Goal: Information Seeking & Learning: Learn about a topic

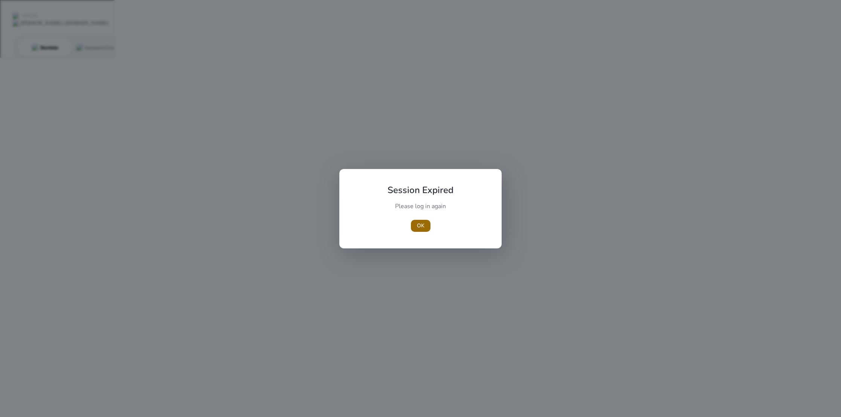
click at [420, 226] on span "OK" at bounding box center [421, 226] width 8 height 8
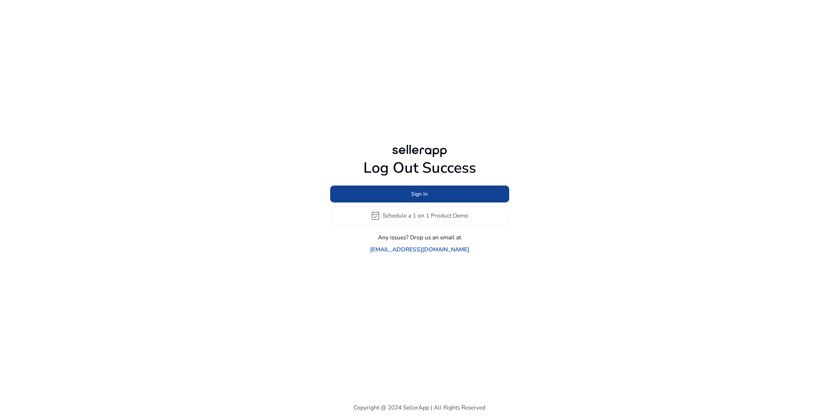
click at [418, 198] on span "Sign In" at bounding box center [419, 194] width 17 height 8
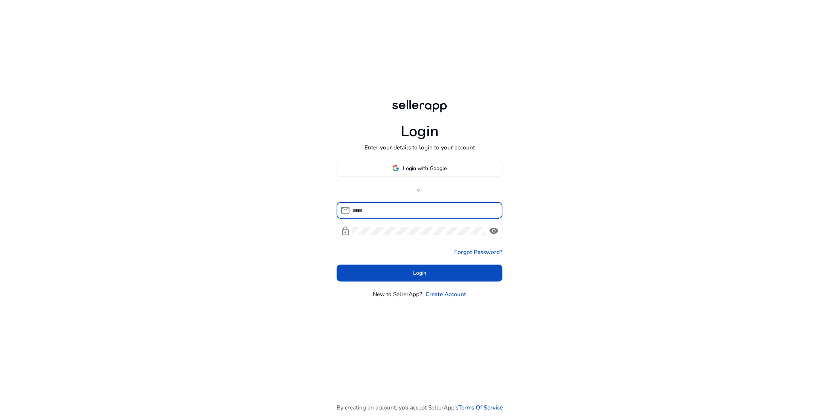
type input "**********"
click at [418, 268] on span at bounding box center [419, 274] width 166 height 18
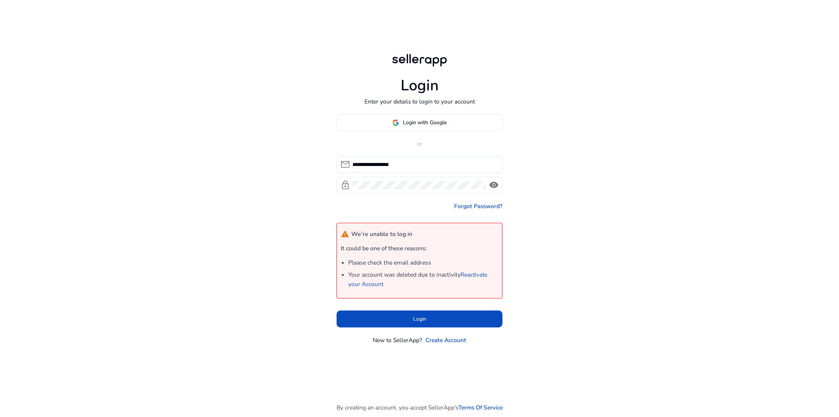
click at [424, 122] on span "Login with Google" at bounding box center [425, 123] width 44 height 8
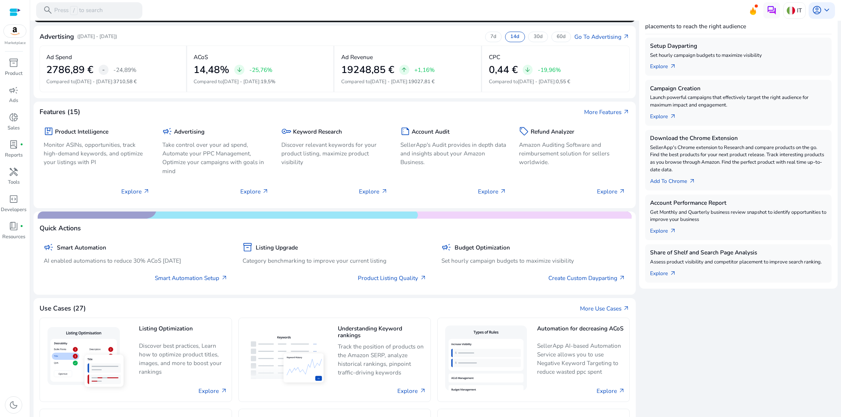
scroll to position [127, 0]
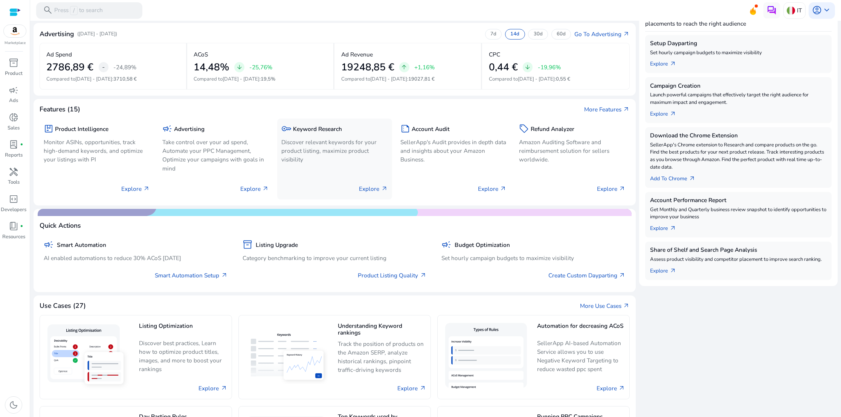
click at [371, 191] on p "Explore arrow_outward" at bounding box center [373, 189] width 29 height 9
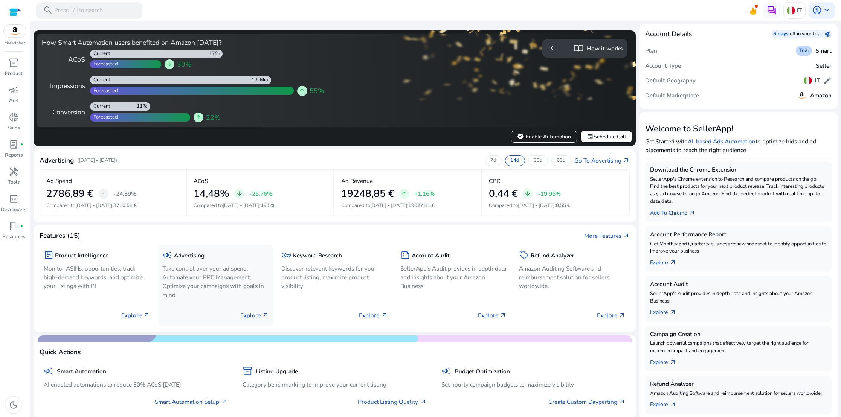
click at [220, 282] on p "Take control over your ad spend, Automate your PPC Management, Optimize your ca…" at bounding box center [215, 282] width 107 height 35
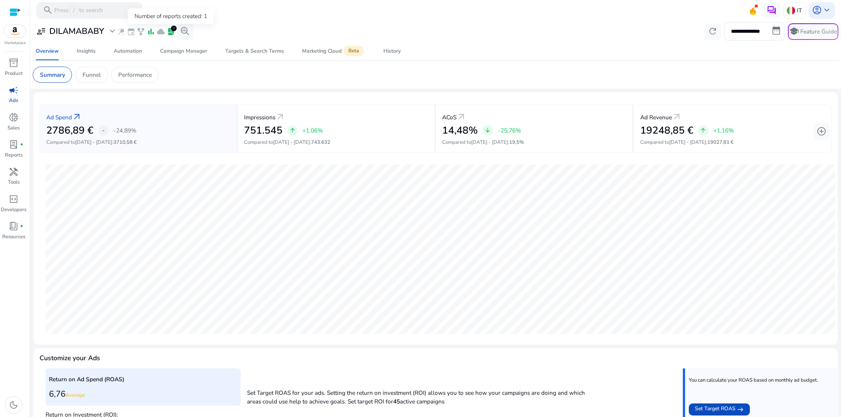
click at [170, 30] on span "lab_profile" at bounding box center [171, 32] width 8 height 8
click at [152, 31] on span "bar_chart" at bounding box center [151, 32] width 8 height 8
click at [87, 76] on p "Funnel" at bounding box center [92, 74] width 18 height 9
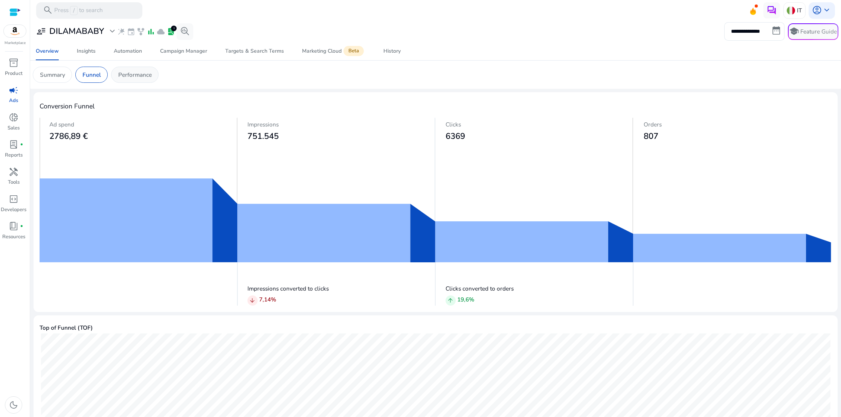
click at [143, 78] on p "Performance" at bounding box center [135, 74] width 34 height 9
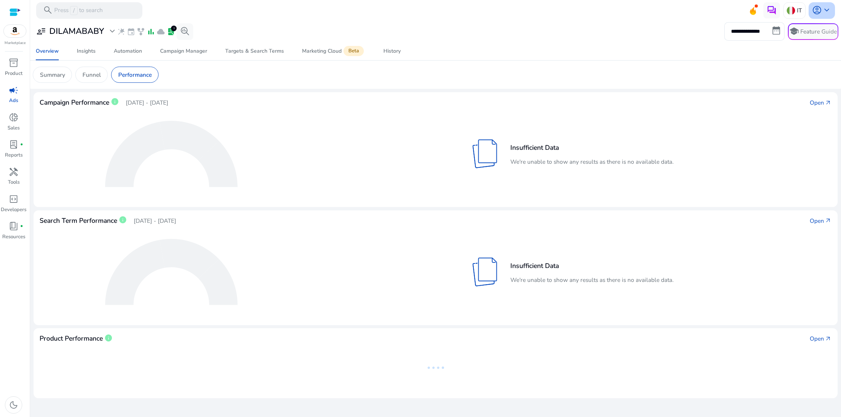
click at [830, 9] on span "keyboard_arrow_down" at bounding box center [827, 10] width 10 height 10
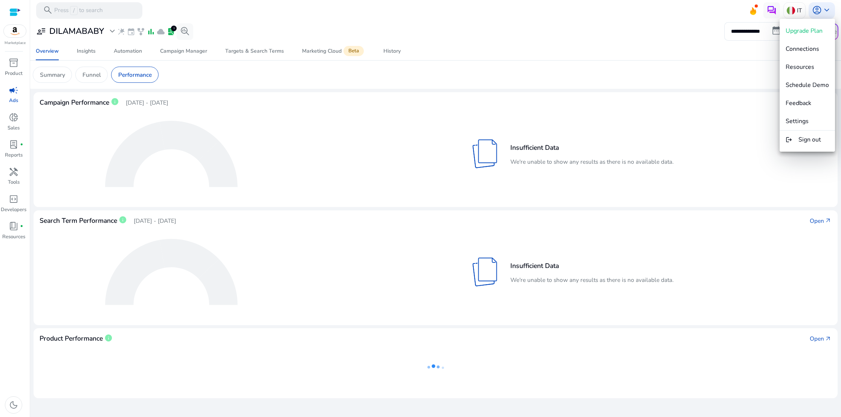
click at [804, 118] on span "Settings" at bounding box center [797, 121] width 23 height 8
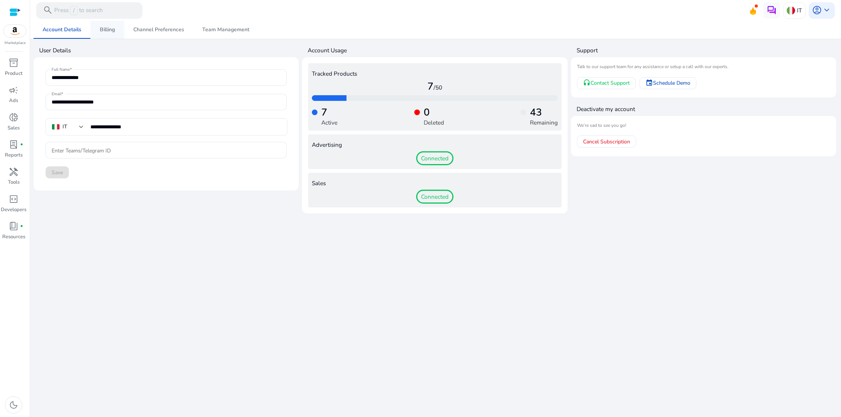
click at [106, 29] on span "Billing" at bounding box center [107, 29] width 15 height 5
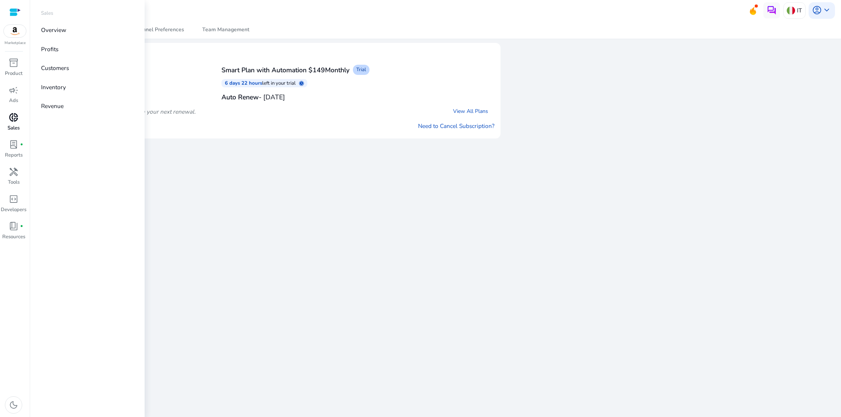
click at [11, 121] on span "donut_small" at bounding box center [14, 118] width 10 height 10
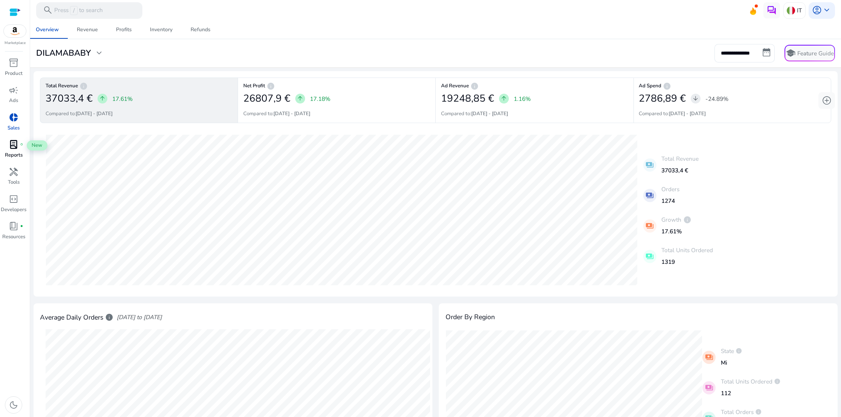
click at [12, 144] on span "lab_profile" at bounding box center [14, 145] width 10 height 10
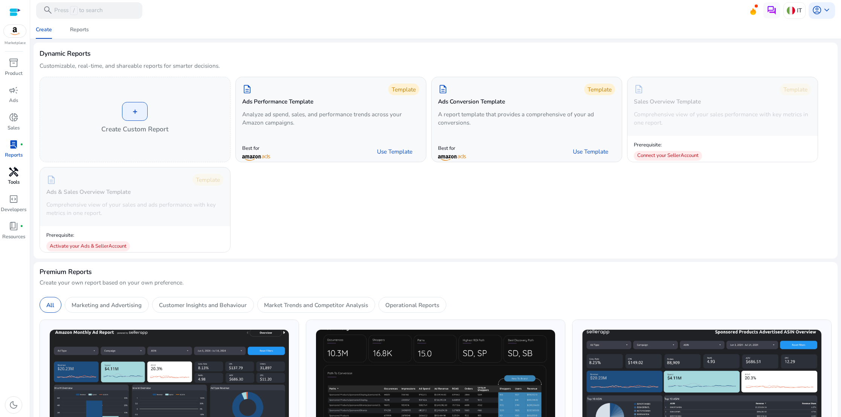
click at [10, 176] on span "handyman" at bounding box center [14, 172] width 10 height 10
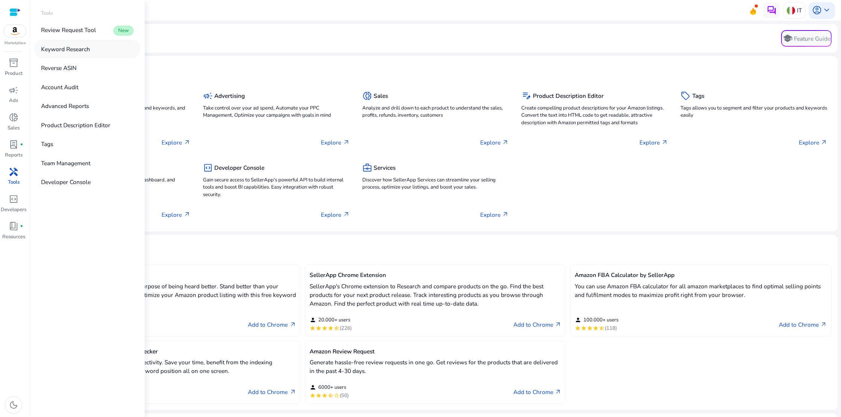
click at [66, 50] on p "Keyword Research" at bounding box center [65, 49] width 49 height 9
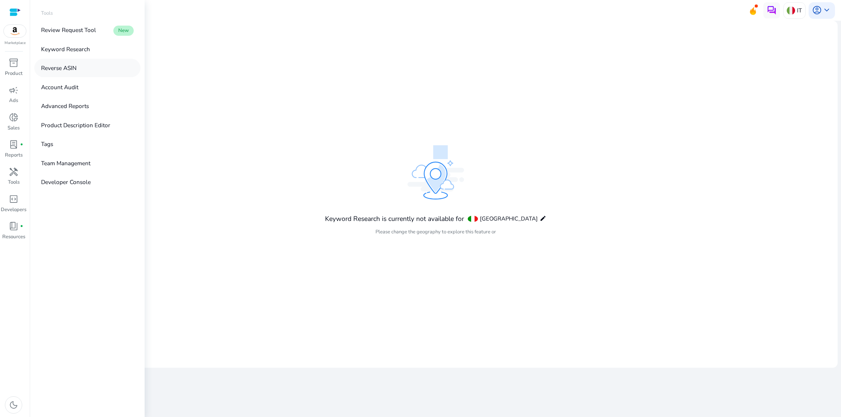
click at [62, 66] on p "Reverse ASIN" at bounding box center [58, 68] width 35 height 9
click at [62, 84] on p "Account Audit" at bounding box center [59, 87] width 37 height 9
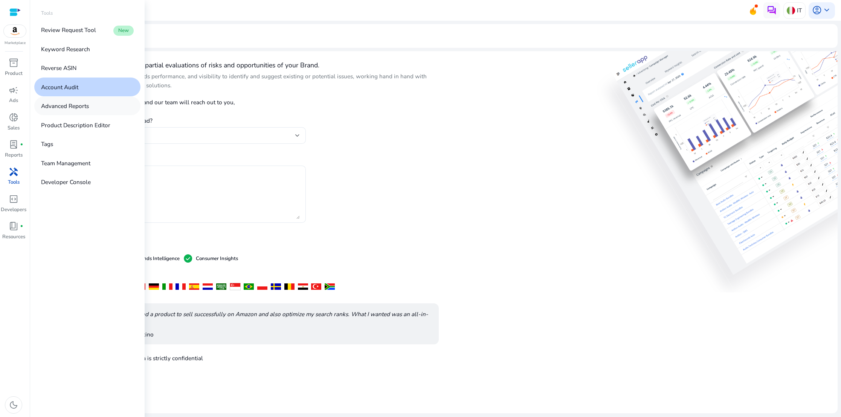
click at [61, 105] on p "Advanced Reports" at bounding box center [65, 106] width 48 height 9
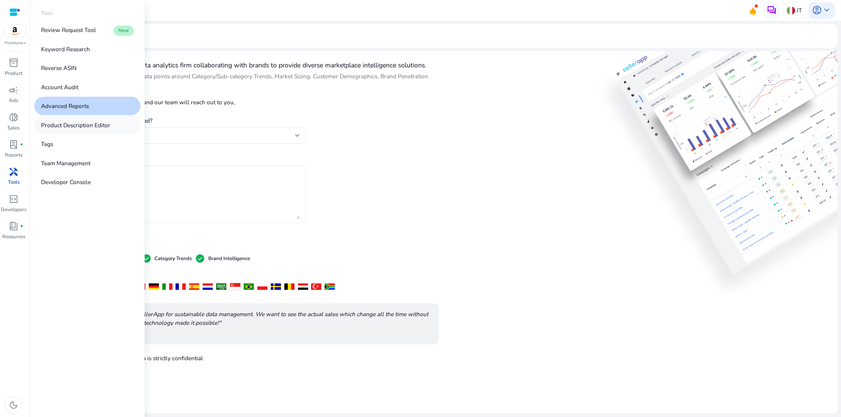
click at [63, 125] on p "Product Description Editor" at bounding box center [75, 125] width 69 height 9
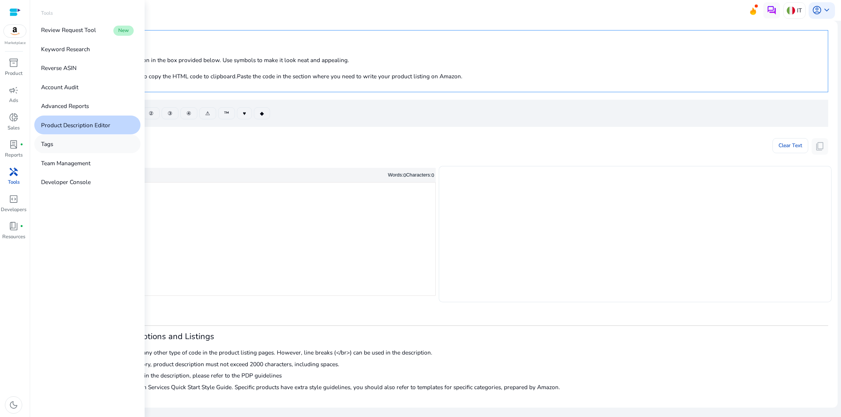
click at [49, 145] on p "Tags" at bounding box center [47, 144] width 12 height 9
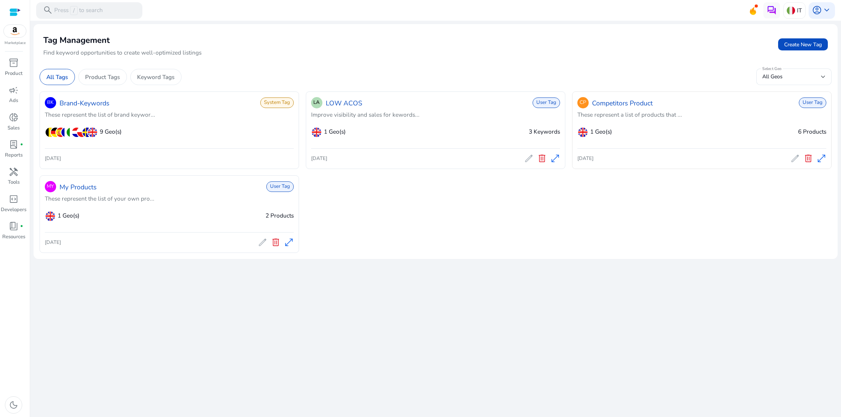
click at [820, 157] on span "open_in_full" at bounding box center [822, 159] width 10 height 10
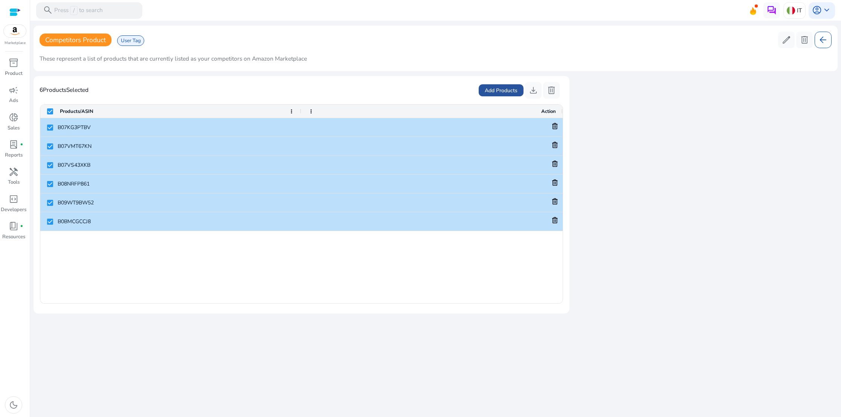
click at [503, 89] on span "Add Products" at bounding box center [501, 91] width 33 height 8
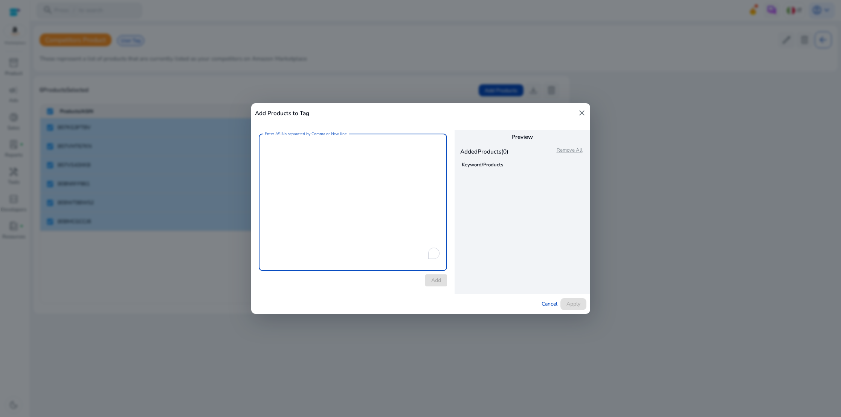
click at [584, 112] on mat-icon "close" at bounding box center [582, 113] width 9 height 9
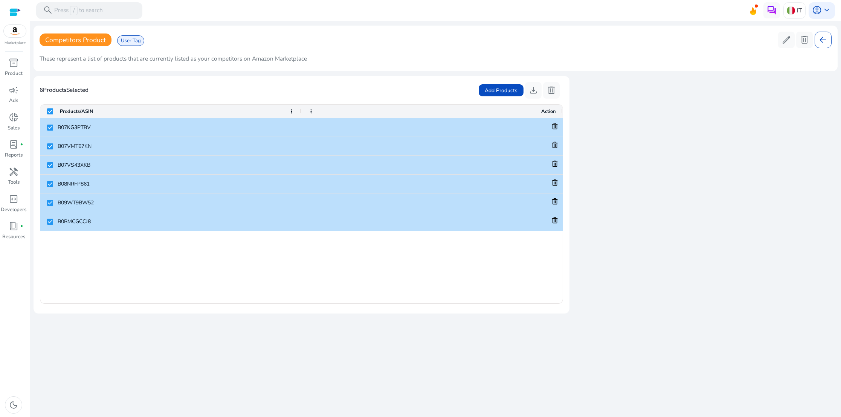
click at [133, 43] on span "User Tag" at bounding box center [131, 40] width 28 height 11
click at [67, 42] on span "Competitors Product" at bounding box center [75, 39] width 61 height 9
click at [485, 87] on span "Add Products" at bounding box center [501, 91] width 33 height 8
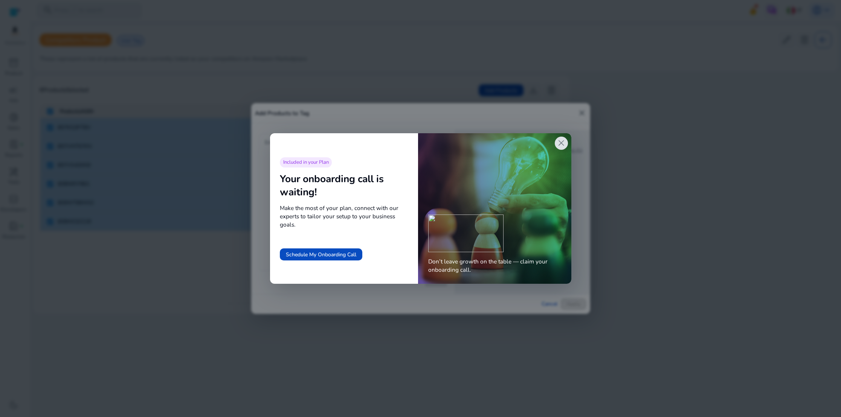
click at [563, 145] on span "close" at bounding box center [562, 143] width 10 height 10
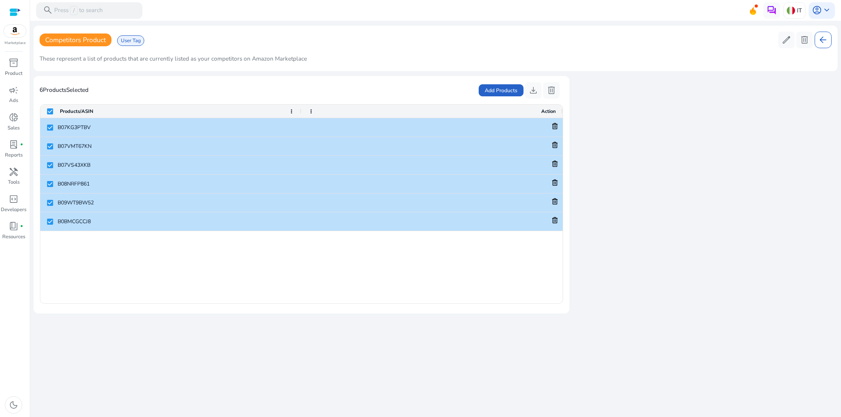
click at [338, 97] on div "6 Products Selected Add Products download delete" at bounding box center [302, 90] width 524 height 17
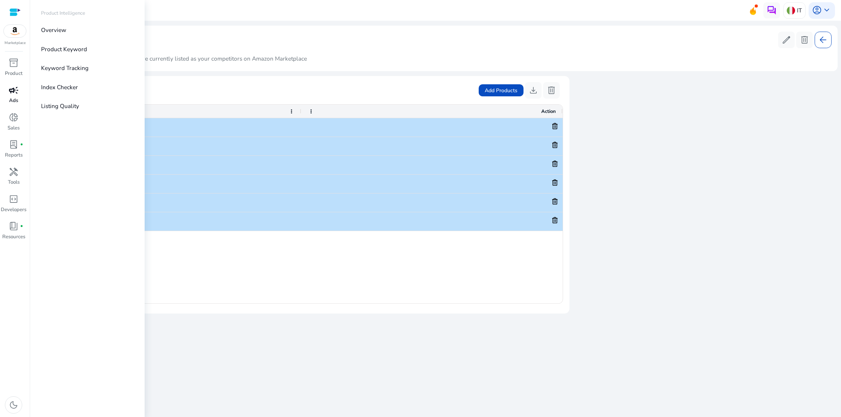
click at [12, 96] on div "campaign" at bounding box center [13, 90] width 23 height 13
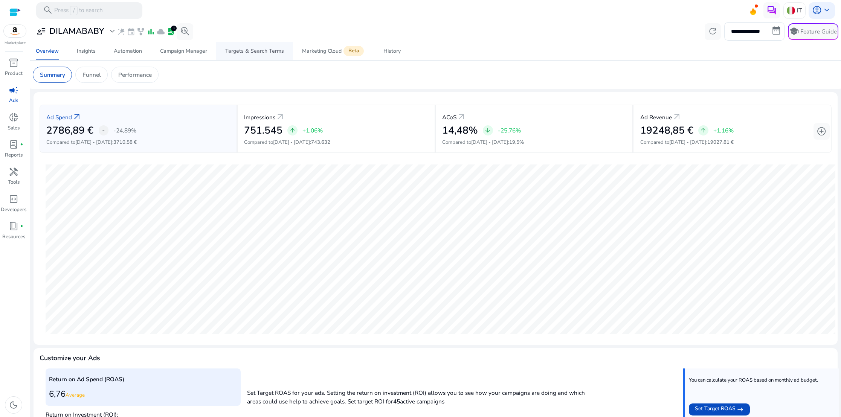
click at [266, 52] on div "Targets & Search Terms" at bounding box center [254, 51] width 59 height 5
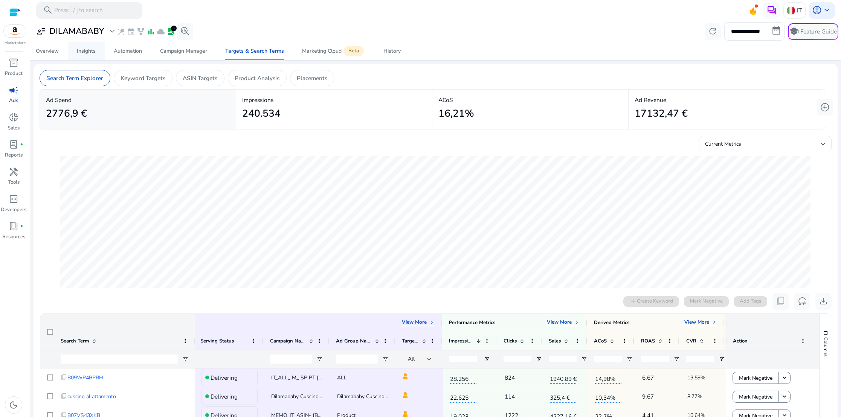
click at [86, 49] on div "Insights" at bounding box center [86, 51] width 19 height 5
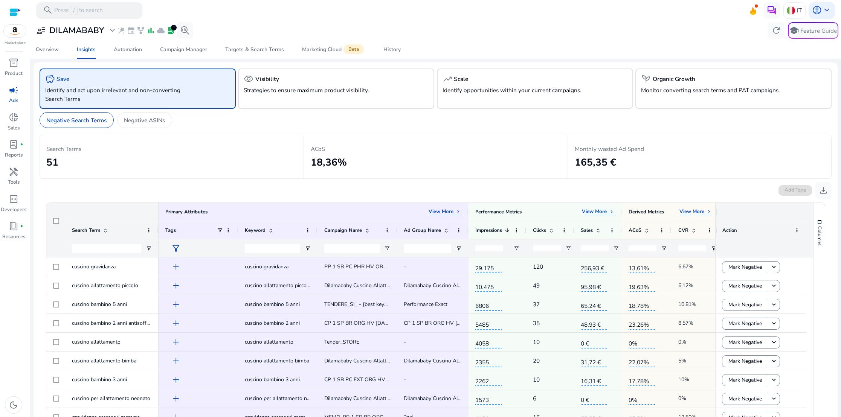
click at [159, 102] on p "Identify and act upon irrelevant and non-converting Search Terms" at bounding box center [122, 94] width 154 height 17
click at [485, 95] on div "trending_up Scale Identify opportunities within your current campaigns." at bounding box center [535, 89] width 196 height 40
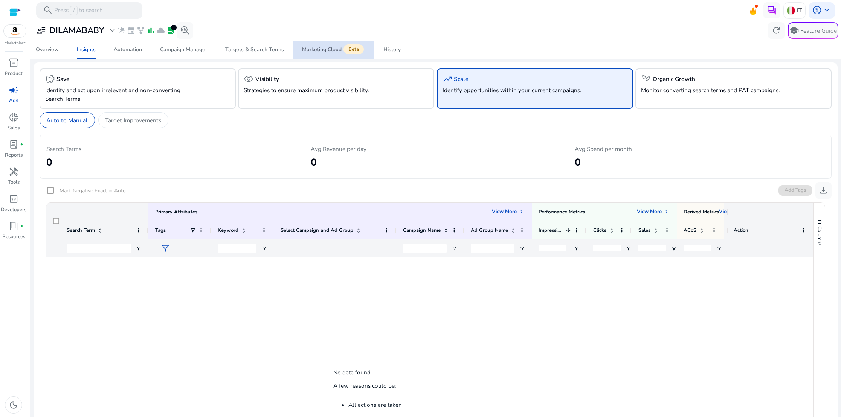
click at [318, 52] on div "Marketing Cloud Beta" at bounding box center [333, 49] width 63 height 7
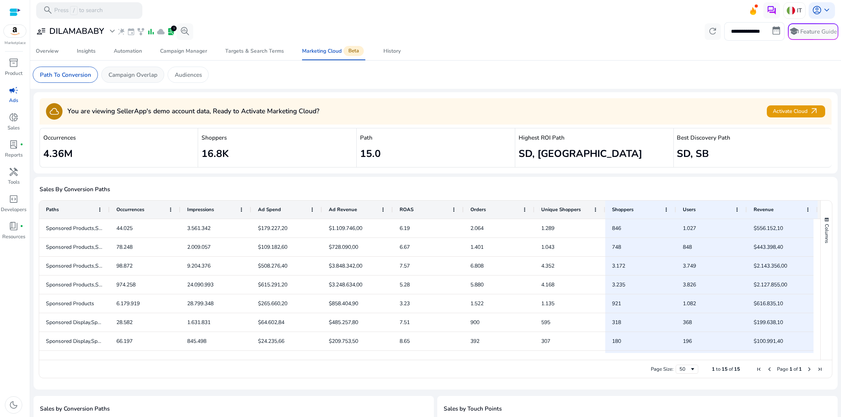
click at [148, 78] on p "Campaign Overlap" at bounding box center [133, 74] width 49 height 9
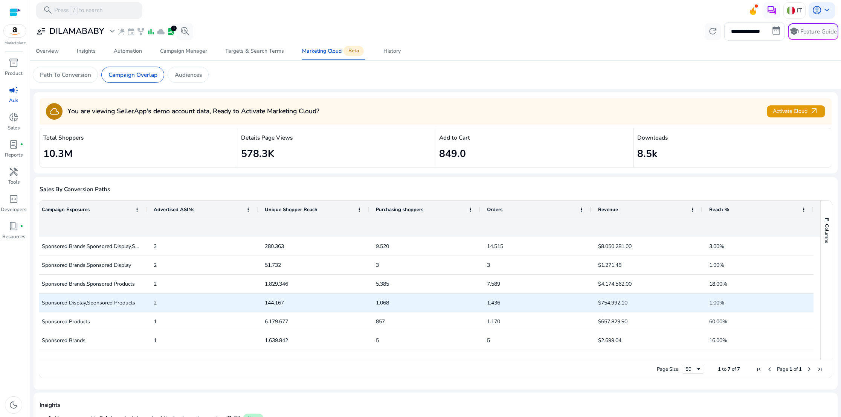
scroll to position [0, 7]
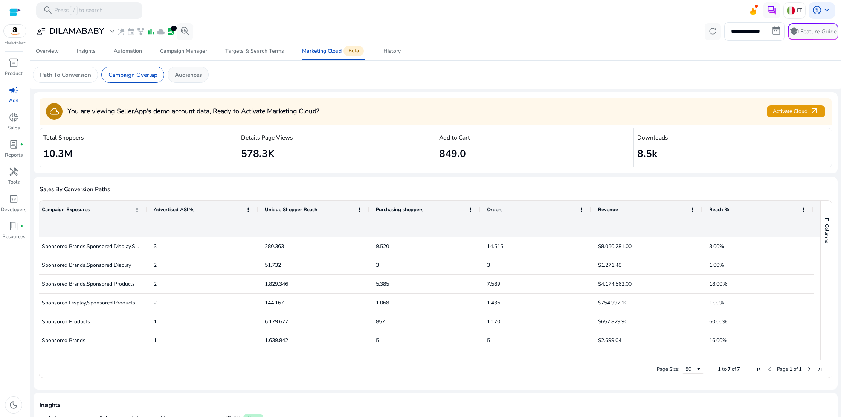
click at [193, 72] on p "Audiences" at bounding box center [188, 74] width 27 height 9
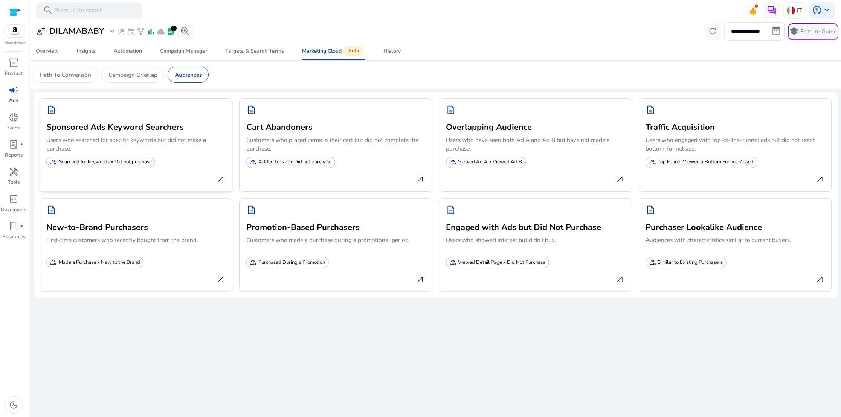
click at [128, 161] on p "Searched for keywords x Did not purchase" at bounding box center [105, 163] width 93 height 8
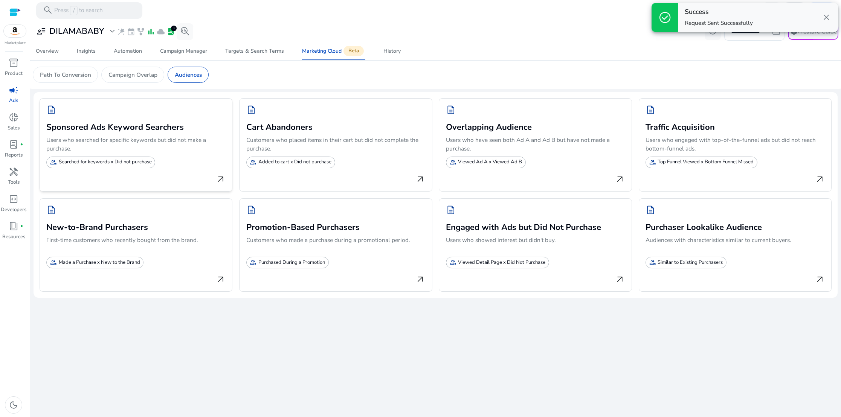
click at [223, 179] on span "arrow_outward" at bounding box center [221, 180] width 10 height 10
click at [424, 181] on span "arrow_outward" at bounding box center [421, 180] width 10 height 10
click at [623, 180] on span "arrow_outward" at bounding box center [620, 180] width 10 height 10
click at [213, 277] on div "arrow_outward" at bounding box center [135, 277] width 179 height 17
click at [431, 278] on div "description Promotion-Based Purchasers Customers who made a purchase during a p…" at bounding box center [335, 246] width 193 height 94
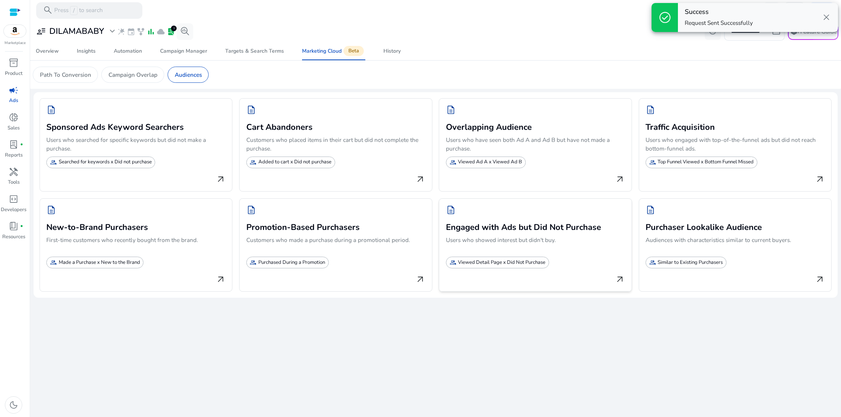
click at [608, 277] on div "arrow_outward" at bounding box center [535, 277] width 179 height 17
click at [801, 271] on div "arrow_outward" at bounding box center [735, 277] width 179 height 17
click at [390, 52] on div "History" at bounding box center [392, 51] width 17 height 5
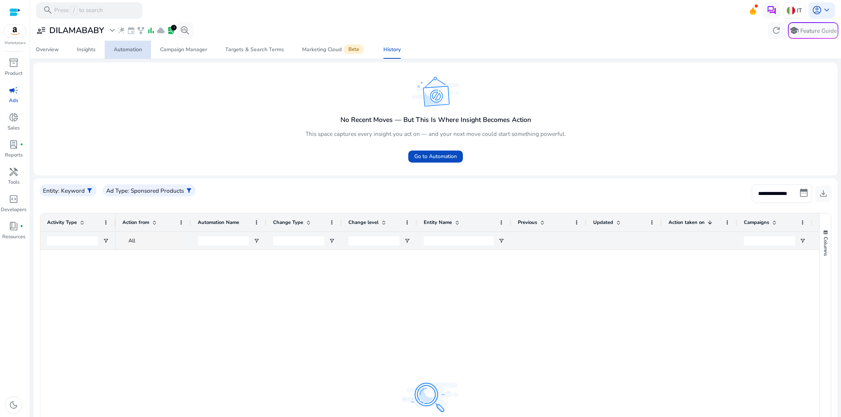
click at [135, 48] on div "Automation" at bounding box center [128, 49] width 28 height 5
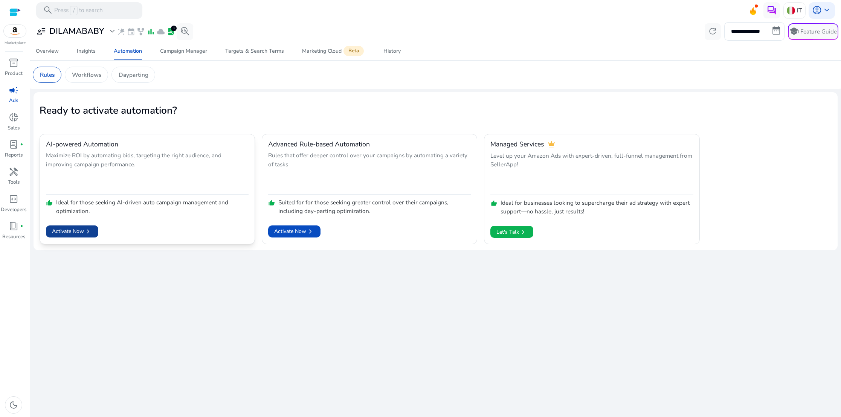
click at [88, 231] on span "chevron_right" at bounding box center [88, 232] width 8 height 8
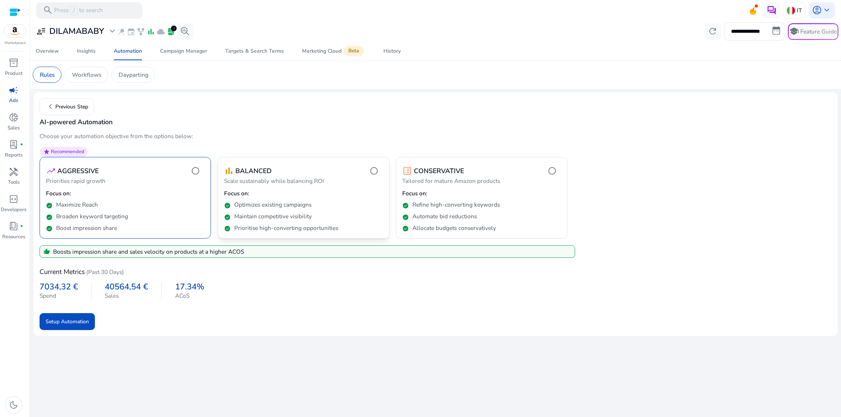
click at [352, 194] on p "Focus on:" at bounding box center [303, 194] width 159 height 8
click at [81, 321] on span "Setup Automation" at bounding box center [67, 322] width 43 height 8
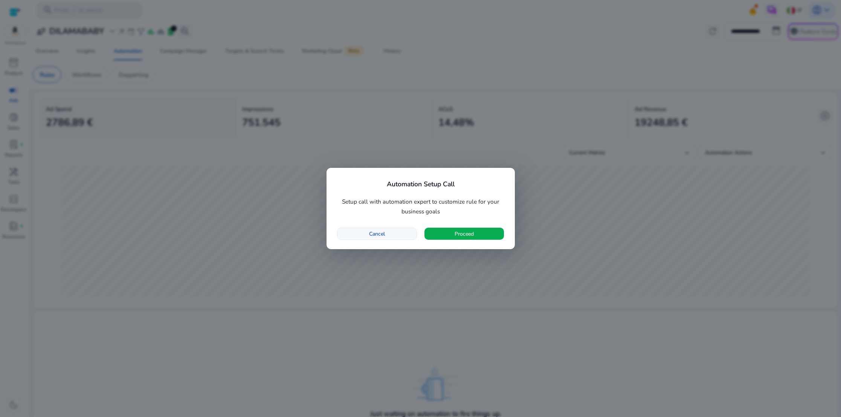
click at [383, 235] on span "Cancel" at bounding box center [377, 234] width 16 height 8
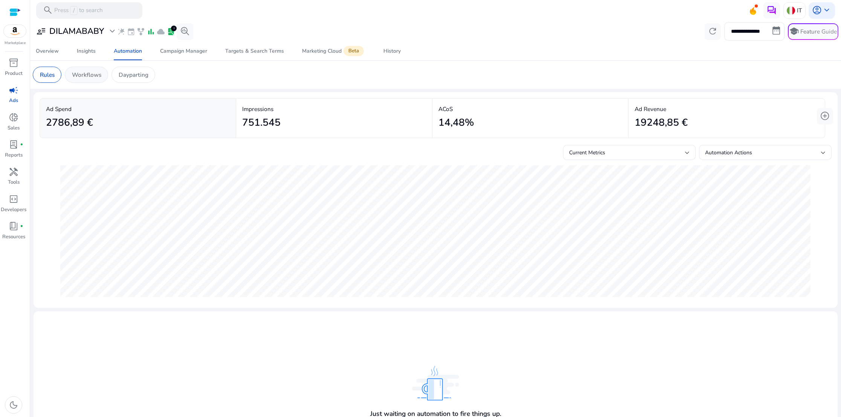
click at [94, 75] on p "Workflows" at bounding box center [86, 74] width 29 height 9
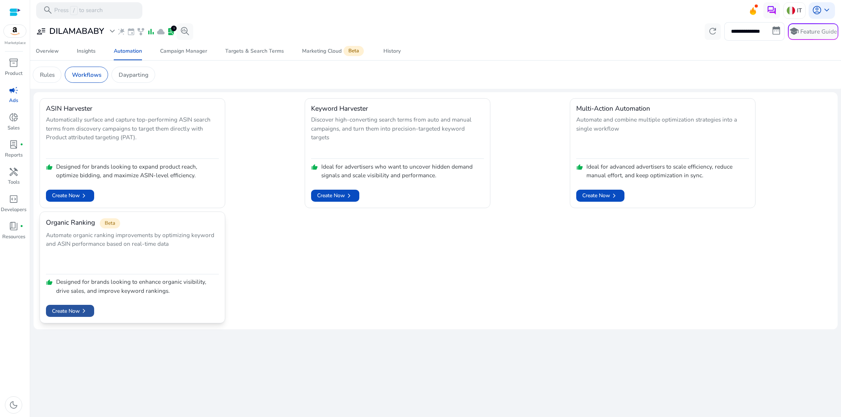
click at [72, 310] on span "Create Now chevron_right" at bounding box center [70, 311] width 36 height 8
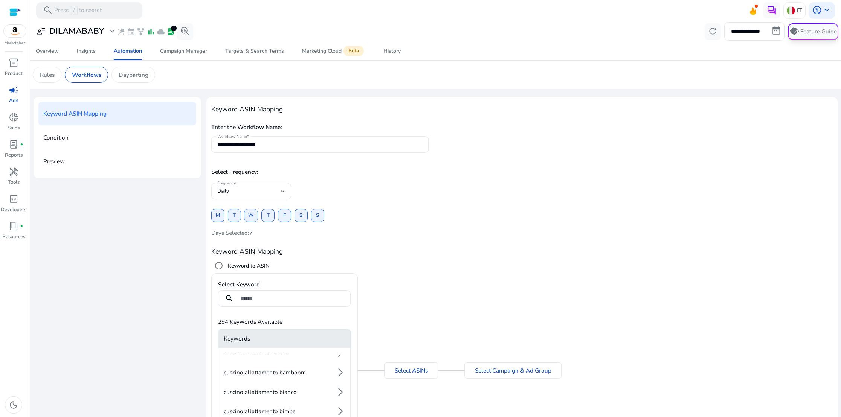
click at [816, 32] on button "school Feature Guide" at bounding box center [813, 31] width 50 height 17
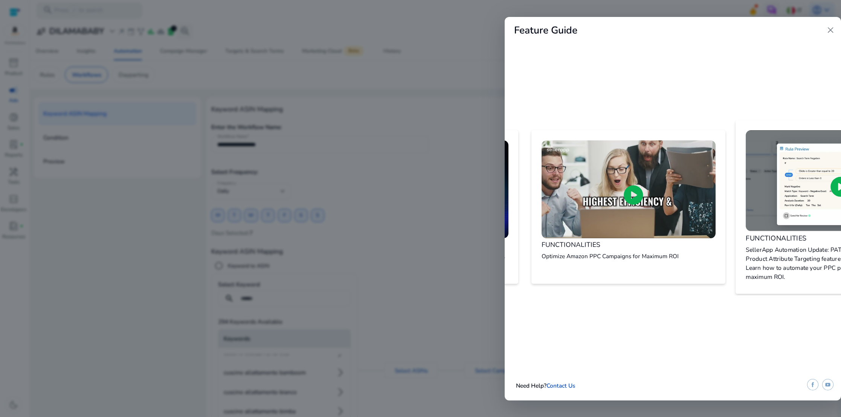
scroll to position [0, 407]
click at [830, 29] on span "close" at bounding box center [831, 30] width 10 height 10
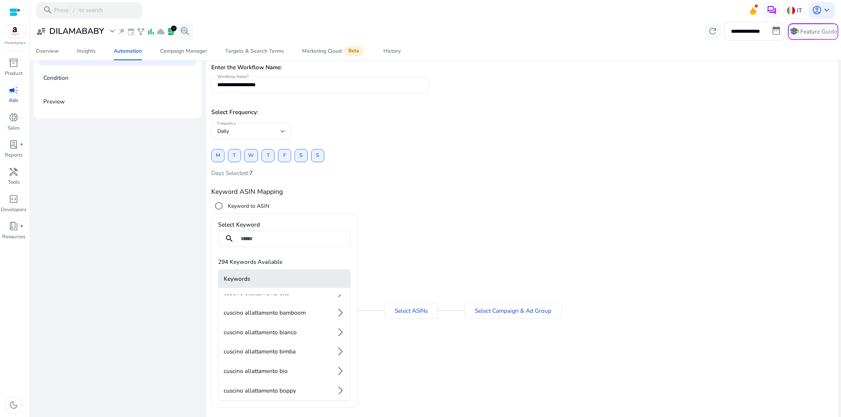
scroll to position [84, 0]
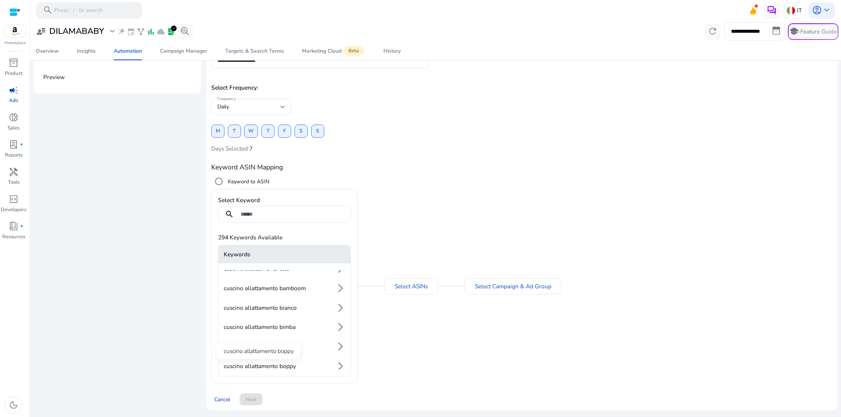
click at [288, 364] on span "cuscino allattamento boppy" at bounding box center [260, 366] width 72 height 8
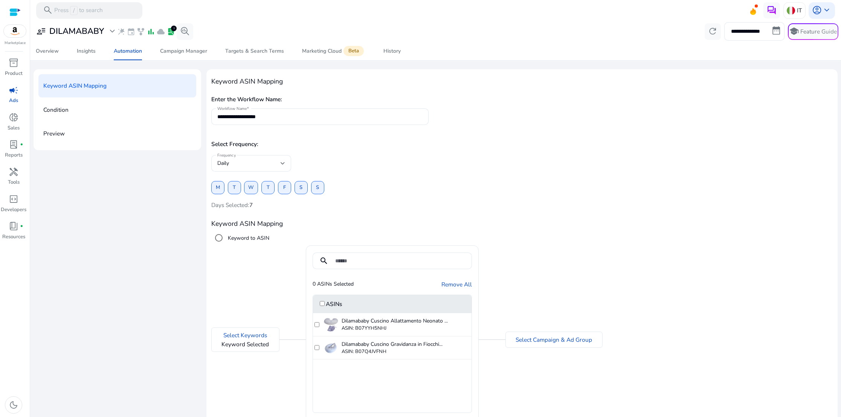
scroll to position [78, 0]
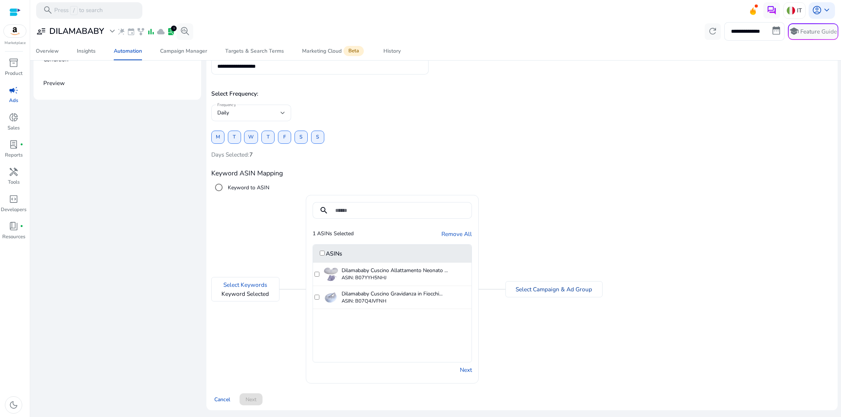
click at [538, 289] on link "Select Campaign & Ad Group" at bounding box center [554, 289] width 76 height 9
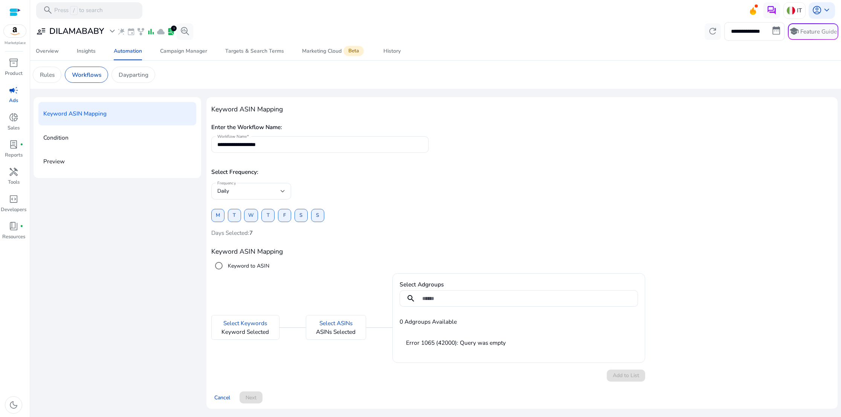
scroll to position [0, 0]
click at [349, 322] on link "Select ASINs" at bounding box center [336, 323] width 33 height 9
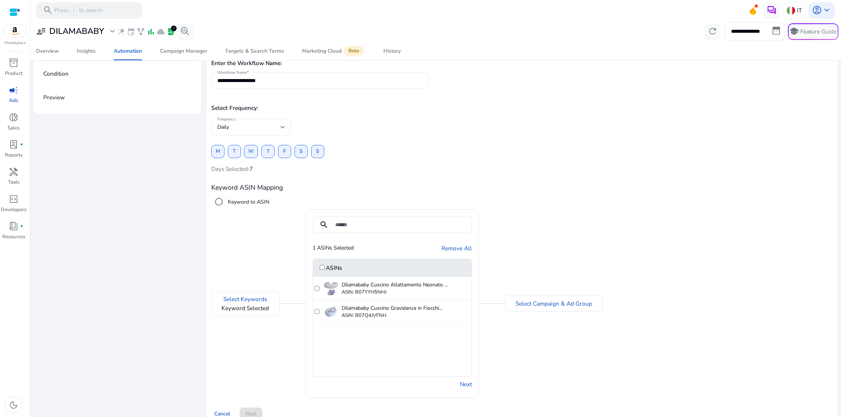
scroll to position [78, 0]
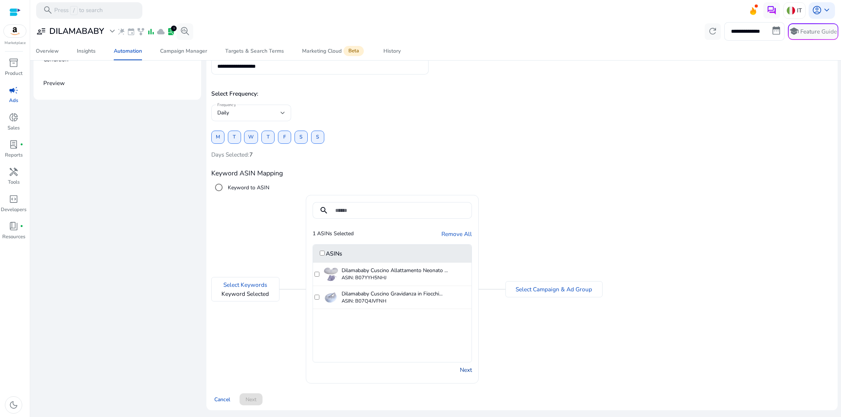
click at [465, 372] on link "Next" at bounding box center [466, 370] width 12 height 9
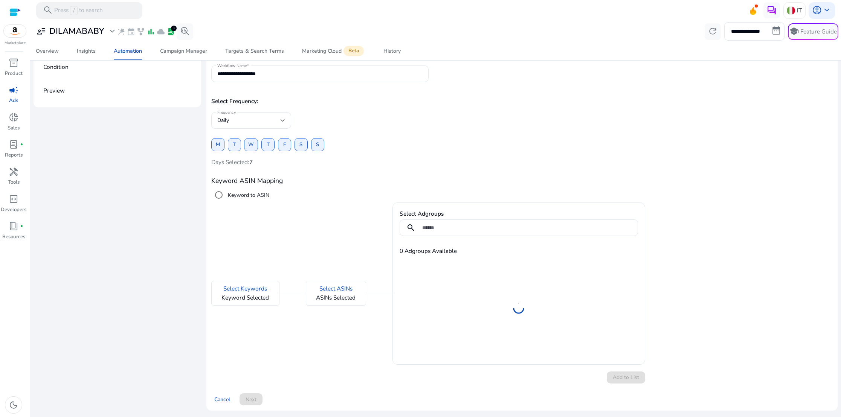
scroll to position [72, 0]
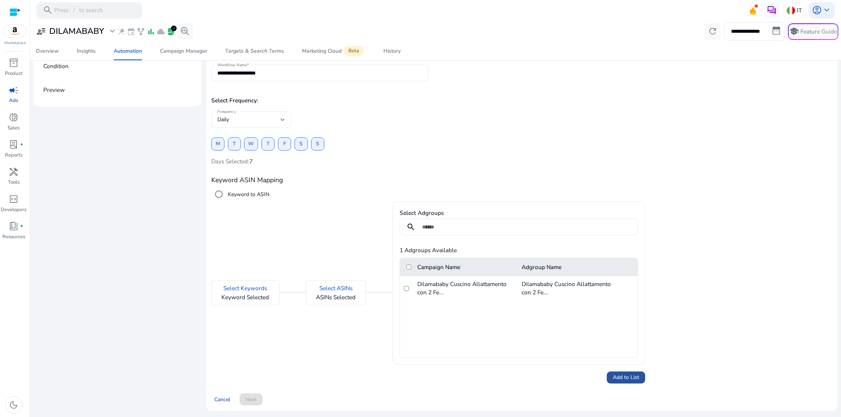
click at [610, 373] on span at bounding box center [626, 378] width 38 height 18
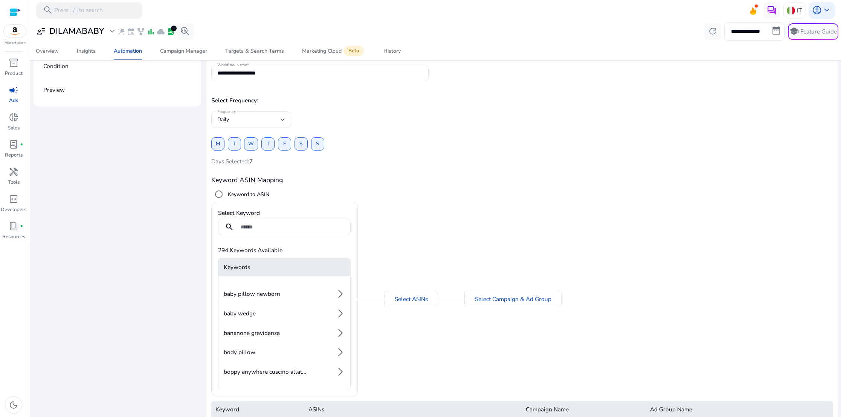
scroll to position [0, 0]
click at [14, 118] on span "donut_small" at bounding box center [14, 118] width 10 height 10
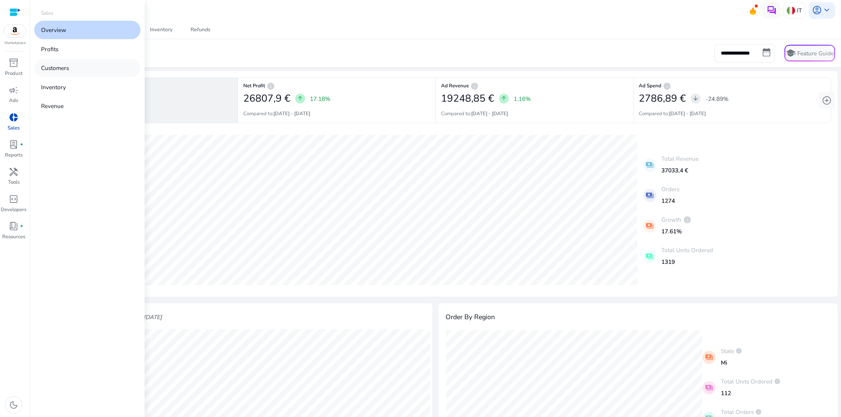
click at [67, 68] on p "Customers" at bounding box center [55, 68] width 28 height 9
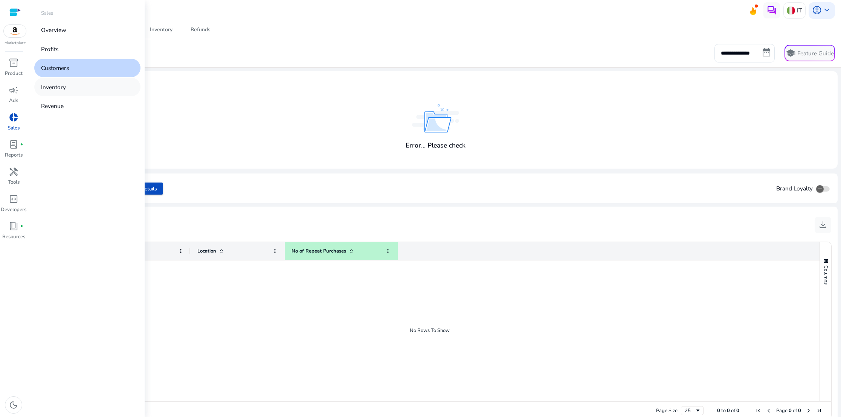
click at [58, 86] on p "Inventory" at bounding box center [53, 87] width 25 height 9
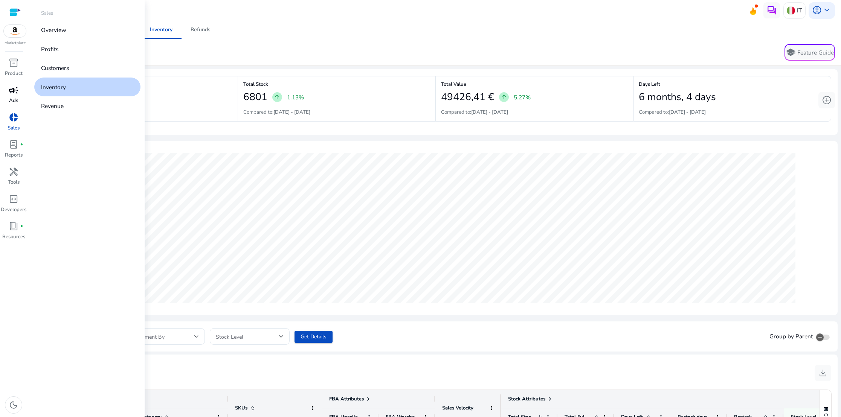
click at [12, 96] on div "campaign" at bounding box center [13, 90] width 23 height 13
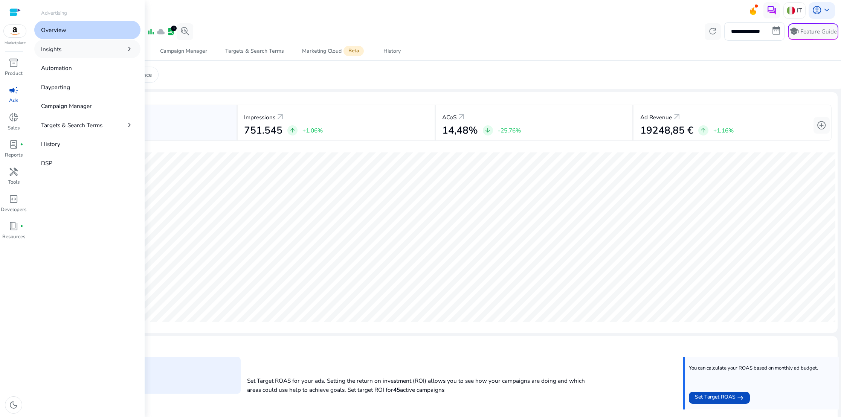
click at [81, 45] on link "Insights chevron_right" at bounding box center [87, 49] width 106 height 18
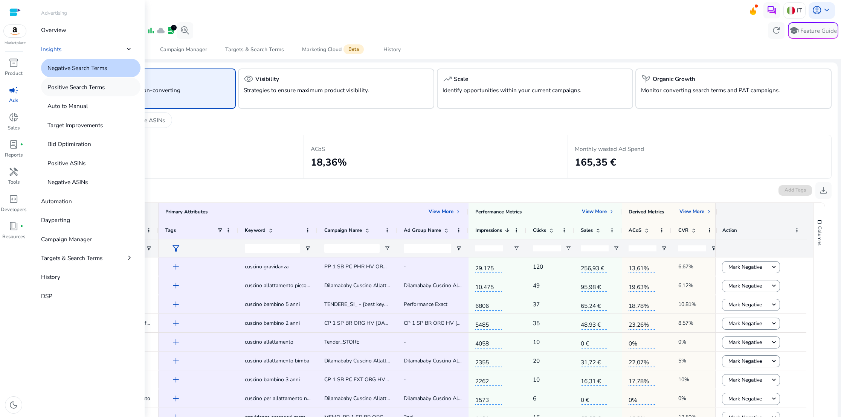
click at [73, 84] on p "Positive Search Terms" at bounding box center [75, 87] width 57 height 9
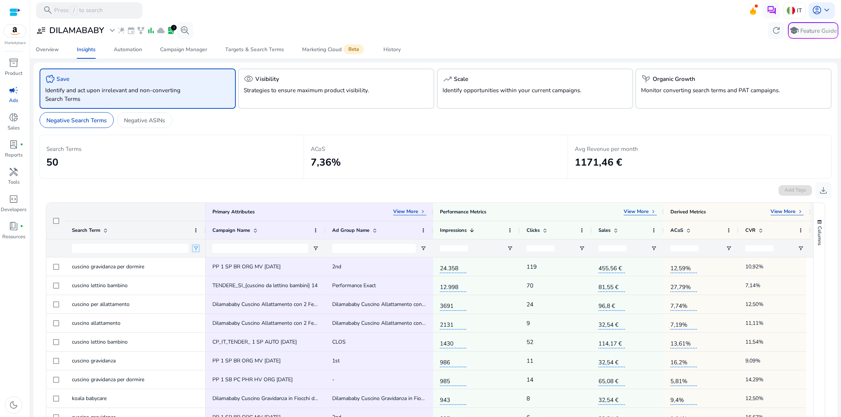
click at [196, 247] on span "Open Filter Menu" at bounding box center [196, 249] width 6 height 6
click at [238, 263] on div "Contains" at bounding box center [223, 263] width 46 height 6
click at [226, 274] on input "Filter Value" at bounding box center [225, 275] width 58 height 9
type input "*"
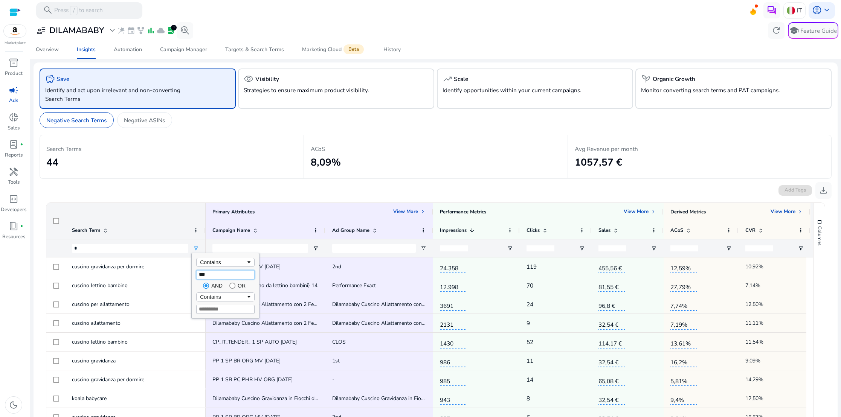
type input "****"
type input "***"
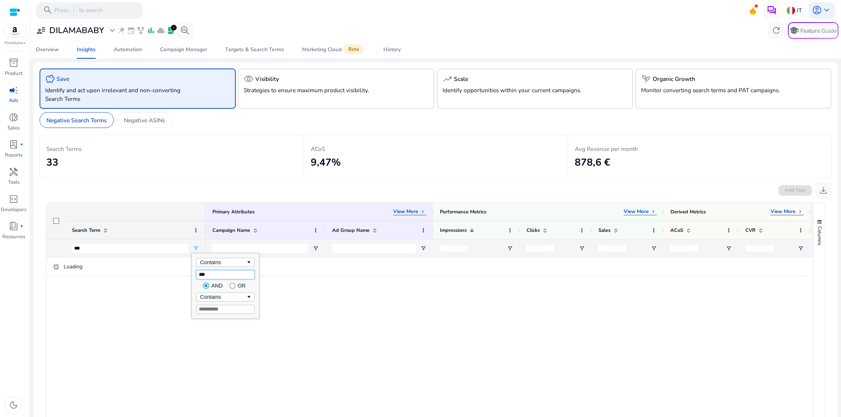
type input "****"
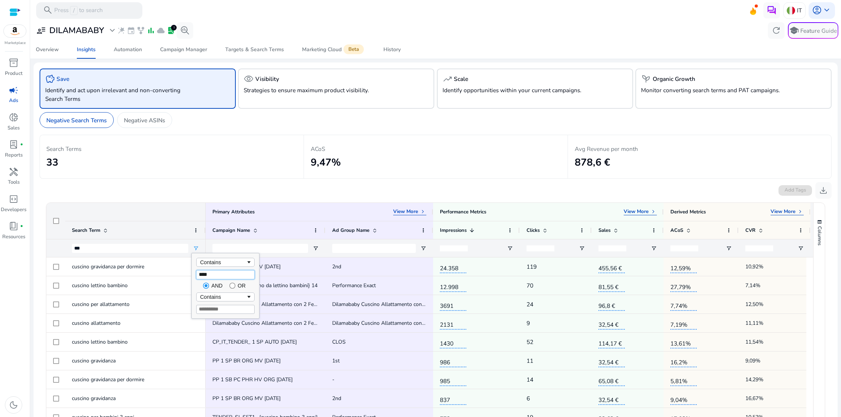
type input "****"
type input "**********"
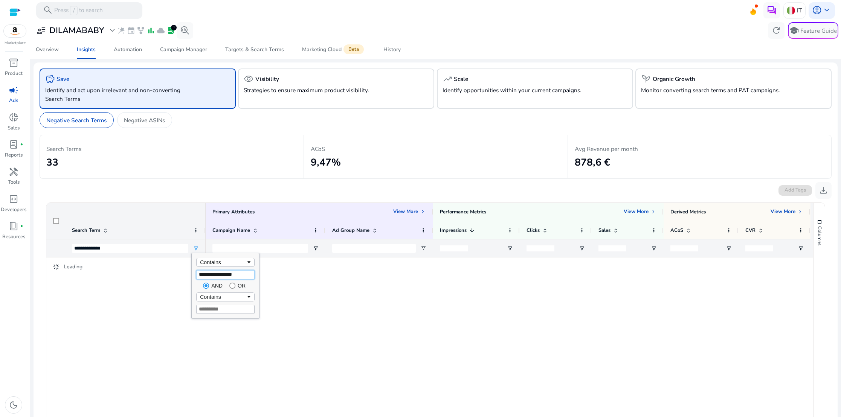
type input "**********"
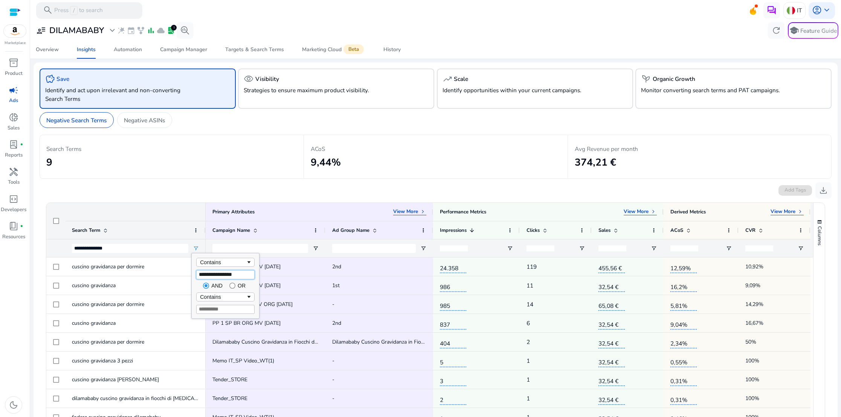
type input "**********"
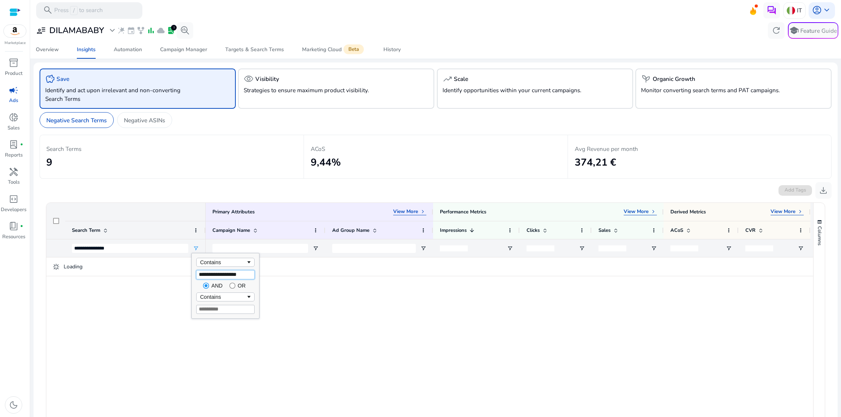
type input "**********"
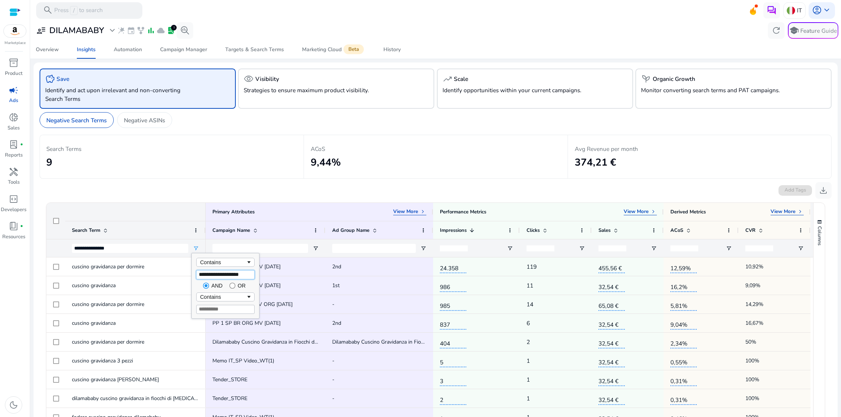
type input "**********"
click at [284, 251] on input "Campaign Name Filter Input" at bounding box center [261, 248] width 96 height 9
